Goal: Check status: Check status

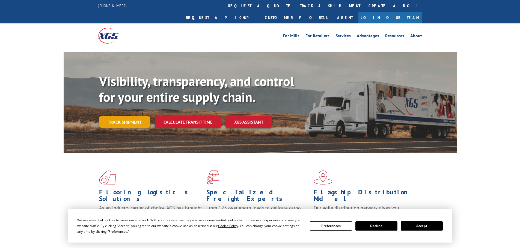
click at [124, 116] on link "Track shipment" at bounding box center [124, 121] width 51 height 11
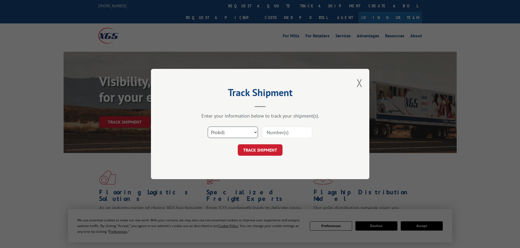
click at [230, 133] on select "Select category... Probill BOL PO" at bounding box center [233, 132] width 50 height 11
select select "po"
click at [208, 127] on select "Select category... Probill BOL PO" at bounding box center [233, 132] width 50 height 11
click at [274, 133] on input at bounding box center [287, 132] width 50 height 11
paste input "2848769"
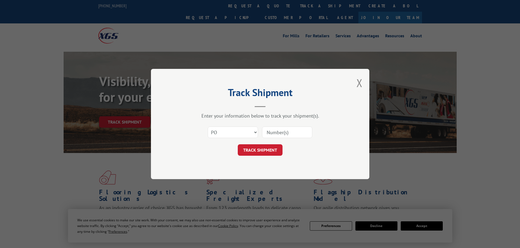
type input "2848769"
click button "TRACK SHIPMENT" at bounding box center [260, 150] width 45 height 11
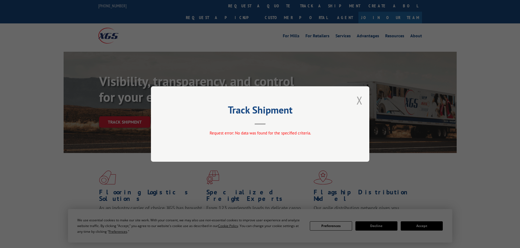
click at [361, 100] on button "Close modal" at bounding box center [359, 100] width 6 height 14
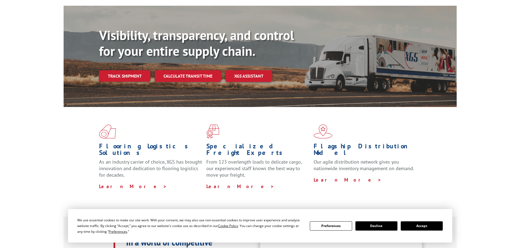
scroll to position [55, 0]
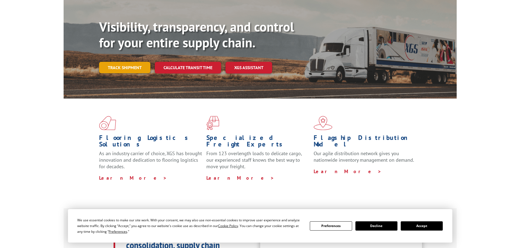
click at [128, 62] on link "Track shipment" at bounding box center [124, 67] width 51 height 11
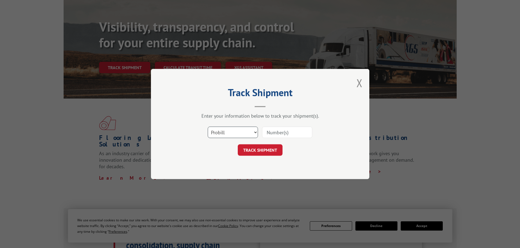
click at [253, 131] on select "Select category... Probill BOL PO" at bounding box center [233, 132] width 50 height 11
select select "po"
click at [208, 127] on select "Select category... Probill BOL PO" at bounding box center [233, 132] width 50 height 11
click at [275, 137] on input at bounding box center [287, 132] width 50 height 11
paste input "2848769"
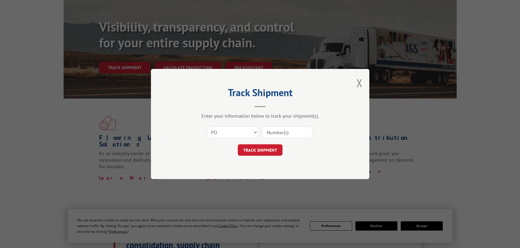
type input "2848769"
click at [259, 151] on button "TRACK SHIPMENT" at bounding box center [260, 150] width 45 height 11
